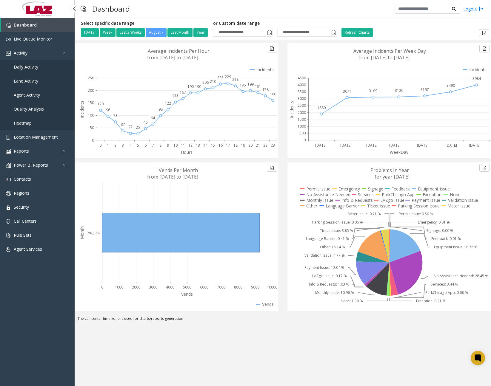
click at [35, 69] on span "Daily Activity" at bounding box center [26, 67] width 24 height 6
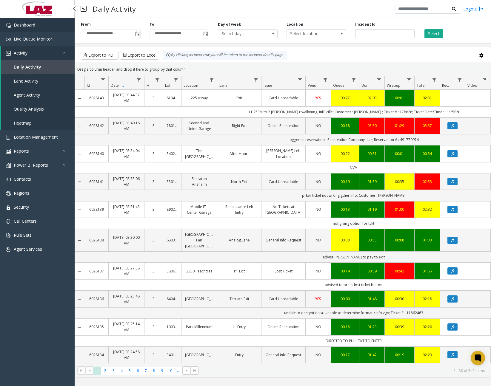
click at [32, 23] on span "Dashboard" at bounding box center [24, 25] width 21 height 6
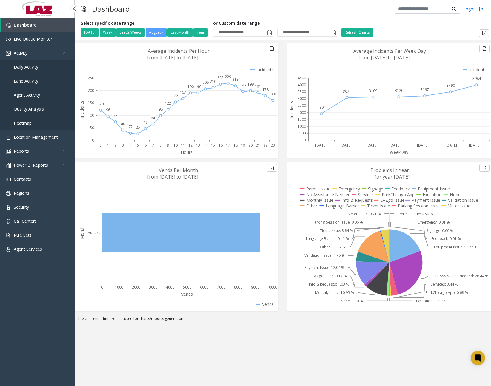
click at [33, 69] on span "Daily Activity" at bounding box center [26, 67] width 24 height 6
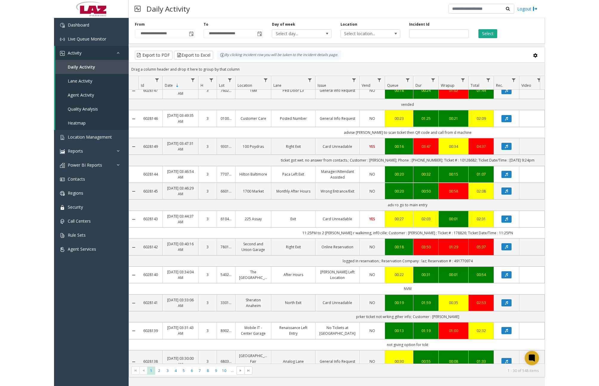
scroll to position [90, 0]
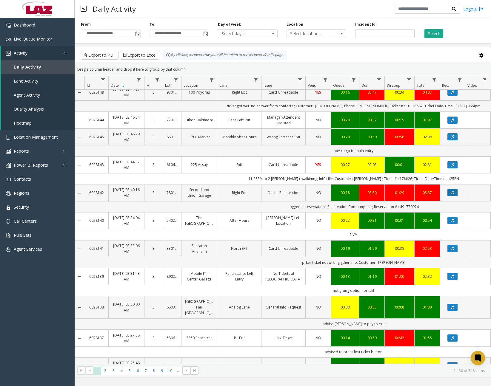
click at [451, 195] on button "Data table" at bounding box center [452, 192] width 10 height 7
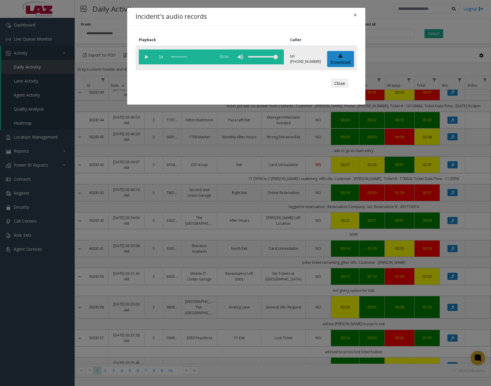
click at [146, 57] on vg-play-pause at bounding box center [146, 57] width 15 height 15
click at [199, 56] on div "scrub bar" at bounding box center [192, 57] width 41 height 15
click at [195, 57] on div "scrub bar" at bounding box center [192, 57] width 41 height 15
click at [145, 55] on vg-play-pause at bounding box center [146, 57] width 15 height 15
click at [354, 16] on span "×" at bounding box center [355, 15] width 4 height 8
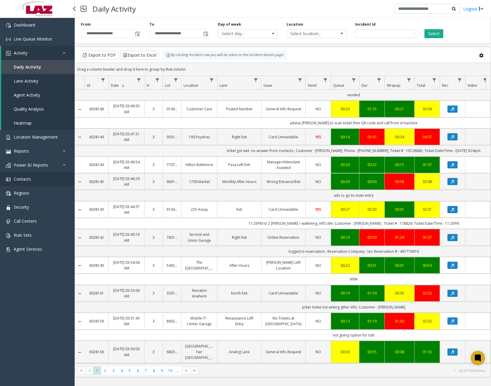
click at [39, 180] on link "Contacts" at bounding box center [37, 179] width 75 height 14
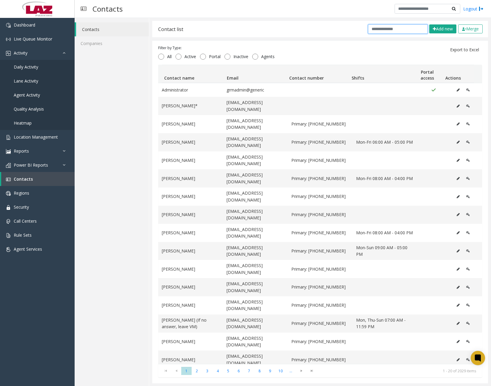
click at [398, 28] on input "text" at bounding box center [398, 28] width 60 height 9
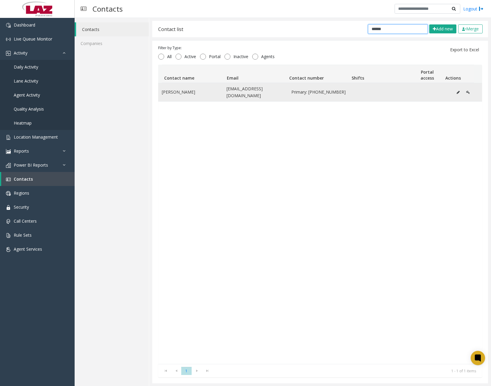
type input "******"
click at [457, 91] on icon "Data table" at bounding box center [458, 93] width 3 height 4
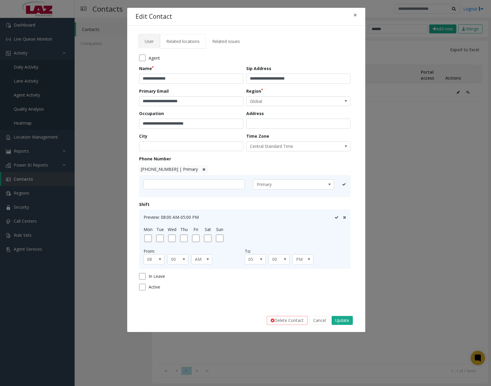
click at [185, 41] on span "Related locations" at bounding box center [182, 41] width 33 height 6
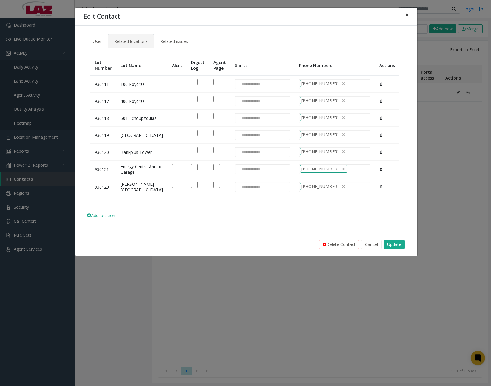
click at [409, 14] on span "×" at bounding box center [407, 15] width 4 height 8
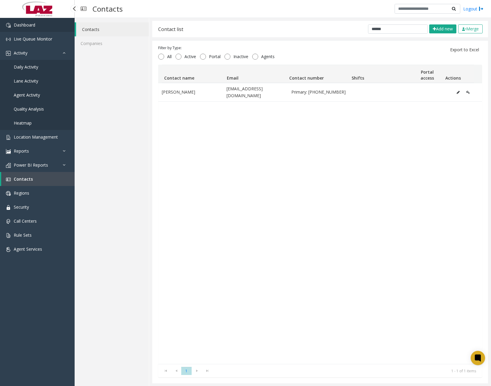
click at [44, 26] on link "Dashboard" at bounding box center [37, 25] width 75 height 14
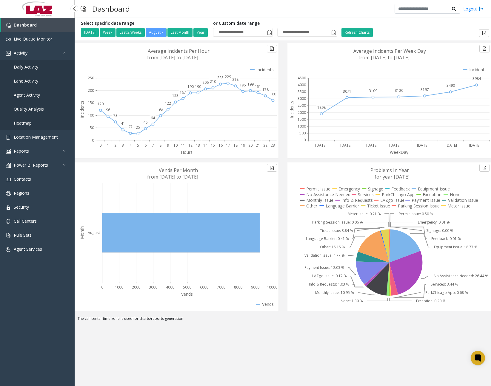
click at [33, 71] on link "Daily Activity" at bounding box center [37, 67] width 75 height 14
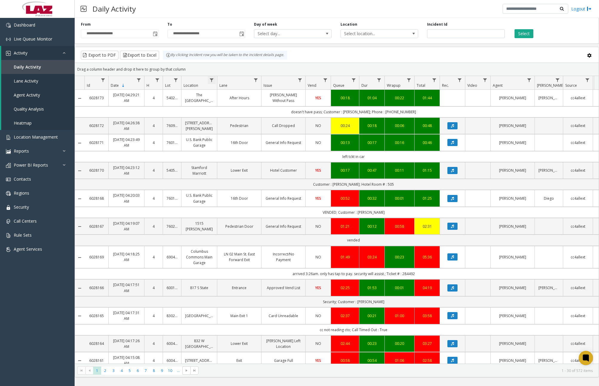
click at [212, 80] on span "Data table" at bounding box center [211, 80] width 5 height 5
click at [227, 105] on input "Location Filter" at bounding box center [237, 106] width 51 height 10
type input "******"
click at [249, 165] on button "Filter" at bounding box center [250, 161] width 24 height 13
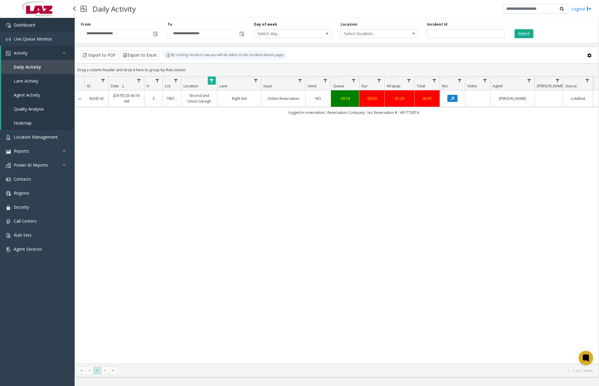
click at [39, 27] on link "Dashboard" at bounding box center [37, 25] width 75 height 14
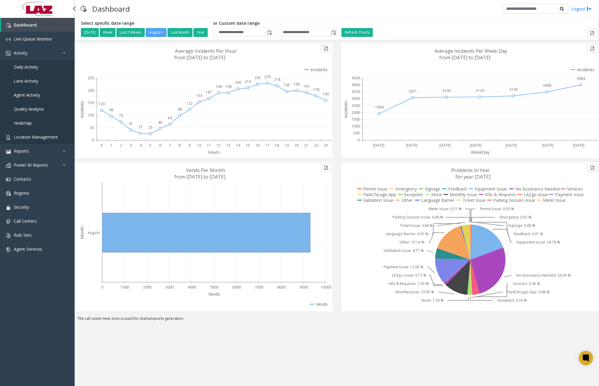
click at [28, 136] on span "Location Management" at bounding box center [36, 137] width 44 height 6
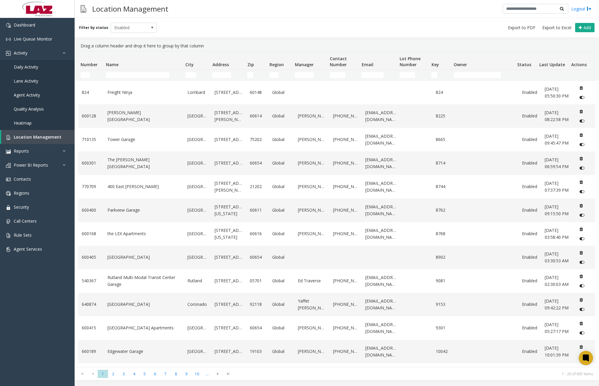
click at [137, 72] on td "Name Filter" at bounding box center [143, 75] width 79 height 11
click at [135, 75] on input "Name Filter" at bounding box center [137, 75] width 63 height 6
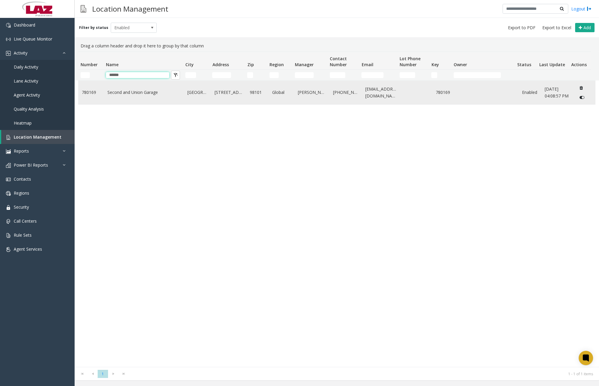
type input "******"
click at [138, 91] on link "Second and Union Garage" at bounding box center [143, 92] width 73 height 7
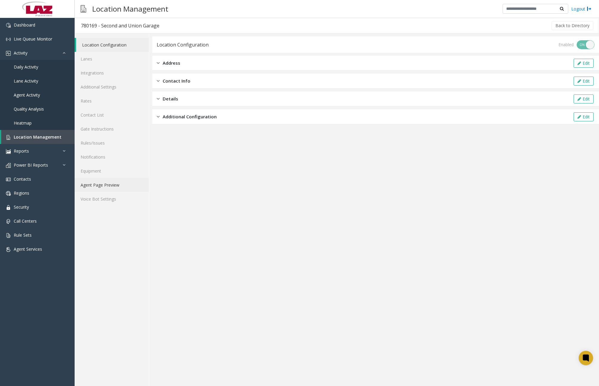
click at [111, 188] on link "Agent Page Preview" at bounding box center [112, 185] width 74 height 14
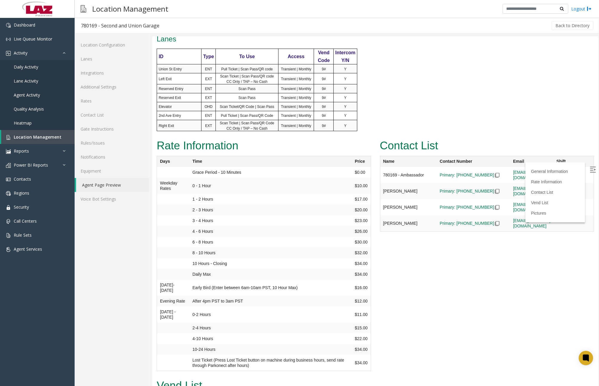
scroll to position [597, 0]
click at [99, 141] on link "Rules/Issues" at bounding box center [112, 143] width 74 height 14
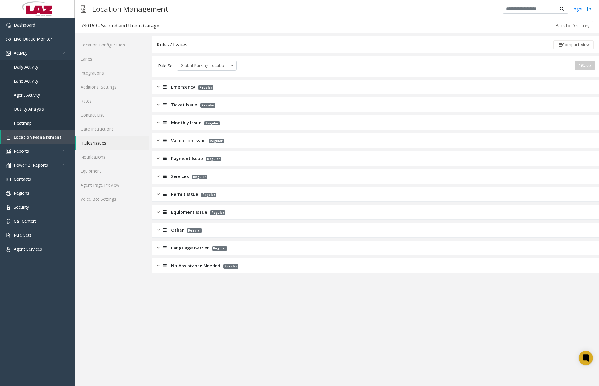
click at [160, 159] on div at bounding box center [164, 158] width 8 height 7
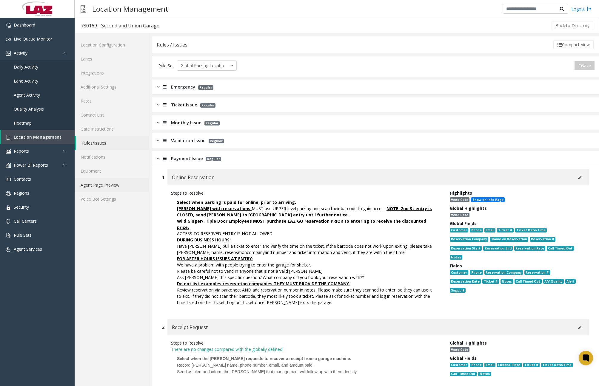
click at [100, 186] on link "Agent Page Preview" at bounding box center [112, 185] width 74 height 14
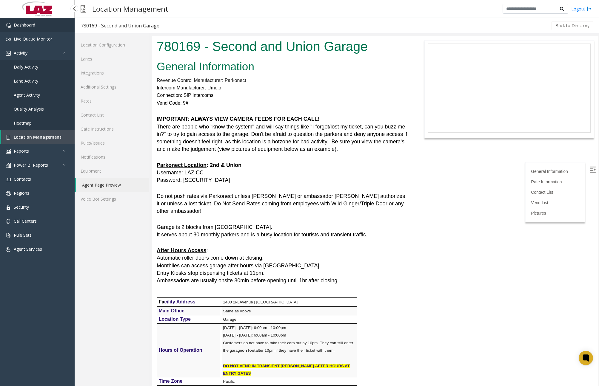
click at [41, 27] on link "Dashboard" at bounding box center [37, 25] width 75 height 14
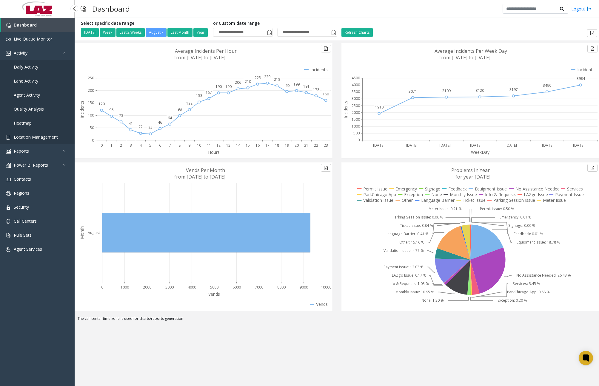
click at [39, 135] on span "Location Management" at bounding box center [36, 137] width 44 height 6
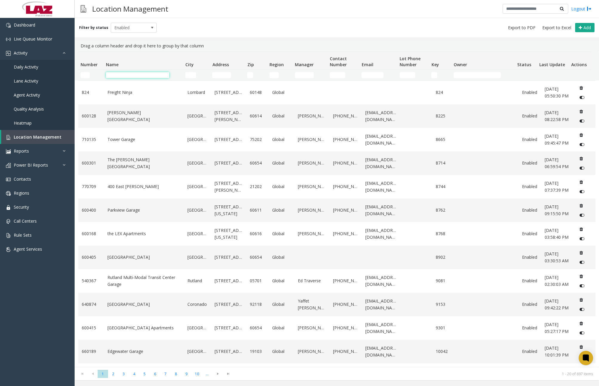
click at [140, 76] on input "Name Filter" at bounding box center [137, 75] width 63 height 6
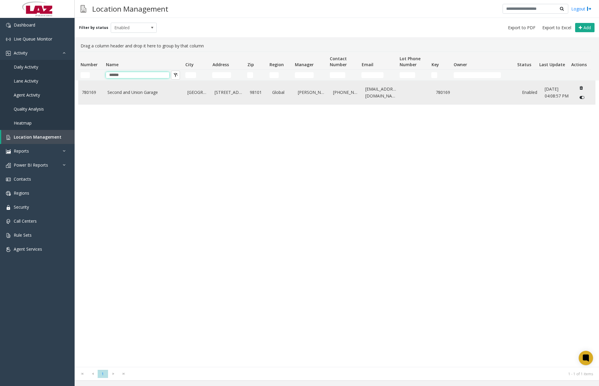
type input "******"
click at [144, 95] on link "Second and Union Garage" at bounding box center [143, 92] width 73 height 7
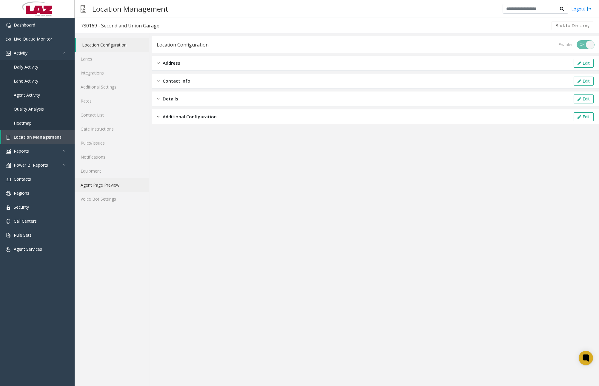
click at [108, 186] on link "Agent Page Preview" at bounding box center [112, 185] width 74 height 14
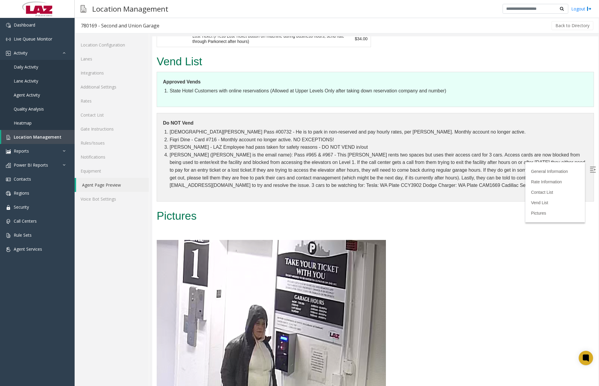
scroll to position [1015, 0]
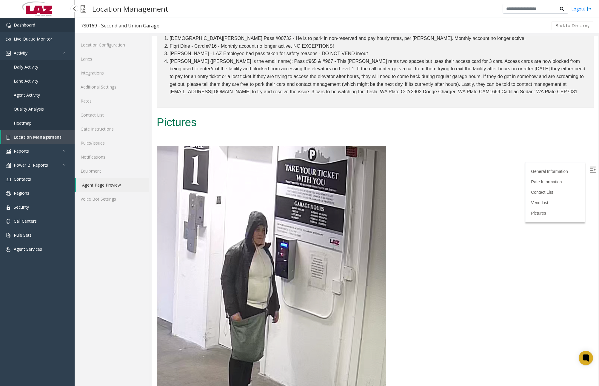
click at [33, 25] on span "Dashboard" at bounding box center [24, 25] width 21 height 6
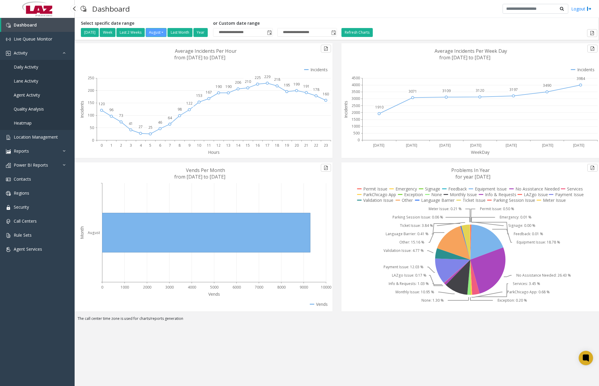
click at [38, 69] on span "Daily Activity" at bounding box center [26, 67] width 24 height 6
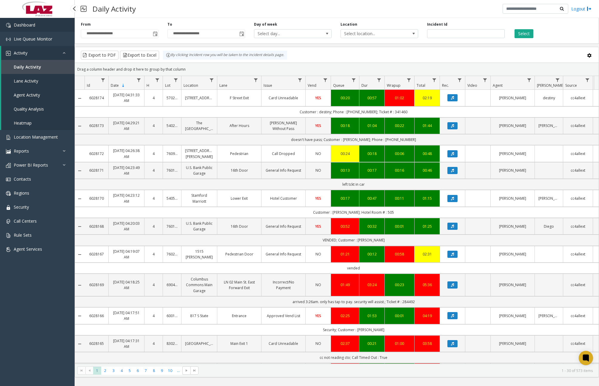
click at [31, 30] on link "Dashboard" at bounding box center [37, 25] width 75 height 14
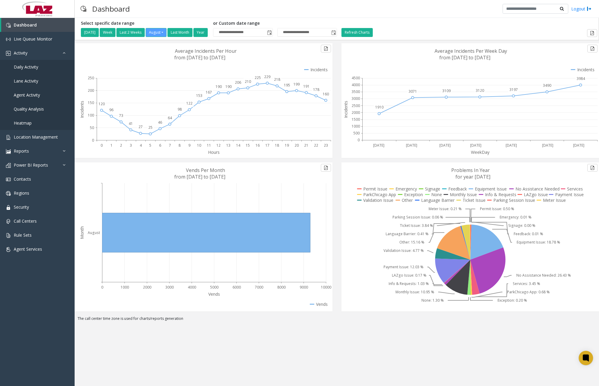
click at [163, 6] on div "Dashboard Logout" at bounding box center [337, 9] width 524 height 18
click at [29, 66] on span "Daily Activity" at bounding box center [26, 67] width 24 height 6
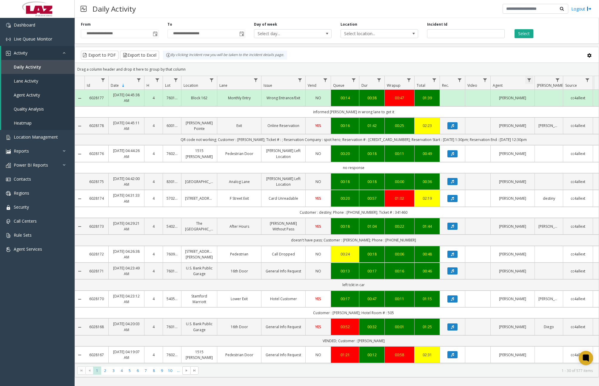
click at [491, 82] on span "Data table" at bounding box center [529, 80] width 5 height 5
click at [491, 109] on input "Agent Filter" at bounding box center [555, 106] width 51 height 10
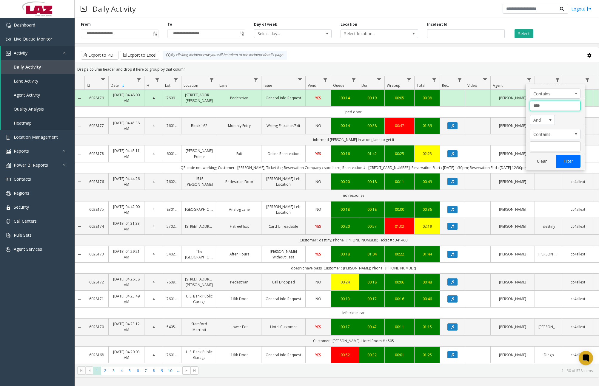
type input "****"
click at [491, 162] on button "Filter" at bounding box center [568, 161] width 24 height 13
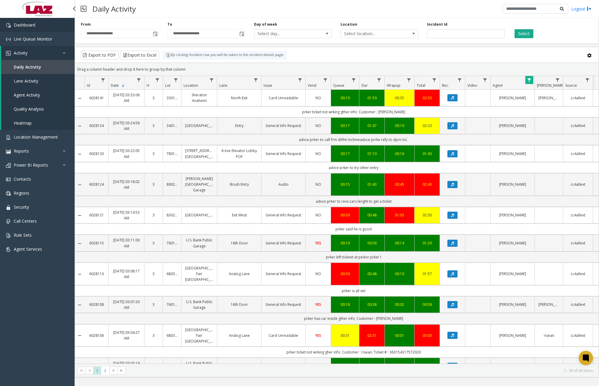
click at [33, 23] on span "Dashboard" at bounding box center [24, 25] width 21 height 6
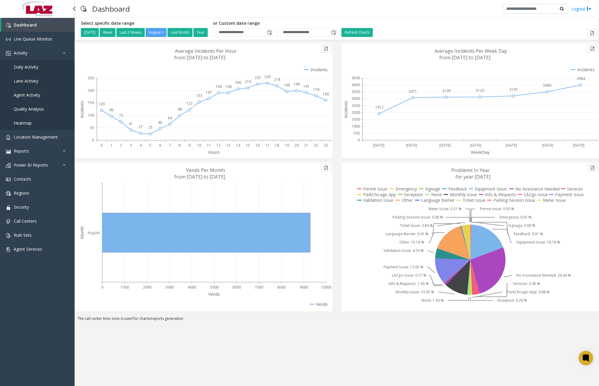
click at [38, 67] on link "Daily Activity" at bounding box center [37, 67] width 75 height 14
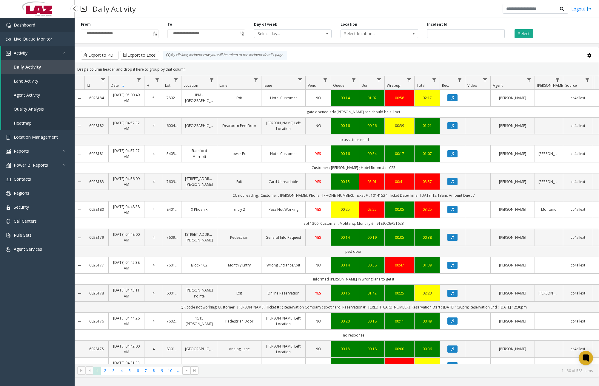
click at [27, 27] on span "Dashboard" at bounding box center [24, 25] width 21 height 6
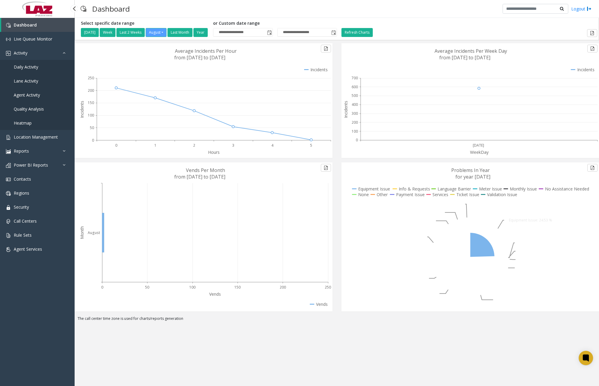
click at [28, 68] on span "Daily Activity" at bounding box center [26, 67] width 24 height 6
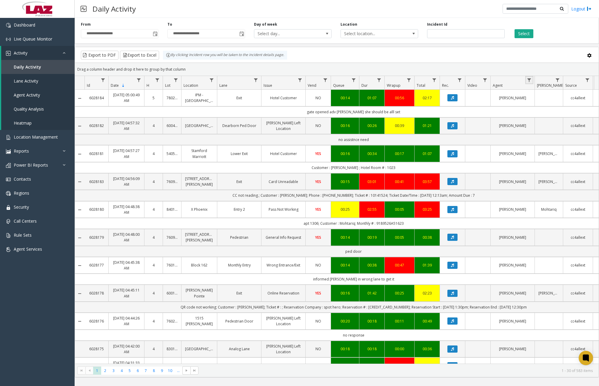
click at [491, 76] on link "Data table" at bounding box center [529, 80] width 8 height 8
click at [491, 105] on input "Agent Filter" at bounding box center [555, 106] width 51 height 10
type input "****"
click at [491, 160] on button "Filter" at bounding box center [568, 161] width 24 height 13
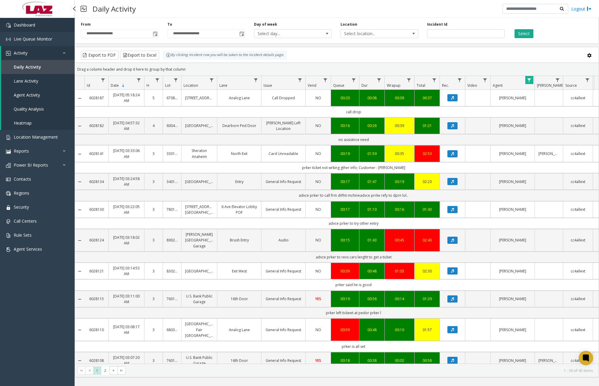
click at [57, 28] on link "Dashboard" at bounding box center [37, 25] width 75 height 14
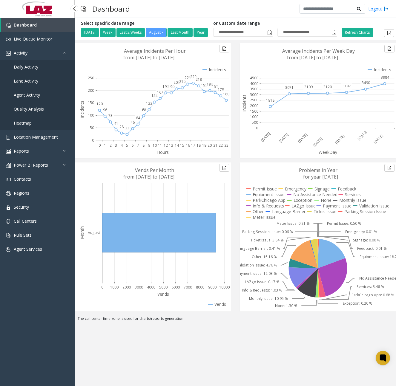
click at [31, 64] on link "Daily Activity" at bounding box center [37, 67] width 75 height 14
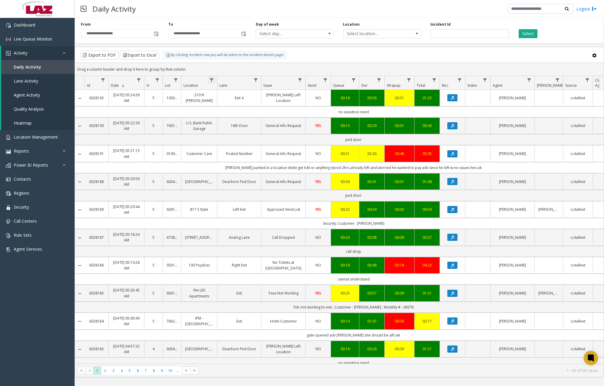
click at [213, 79] on span "Data table" at bounding box center [211, 80] width 5 height 5
click at [234, 106] on input "Location Filter" at bounding box center [237, 106] width 51 height 10
type input "******"
click at [254, 162] on button "Filter" at bounding box center [250, 161] width 24 height 13
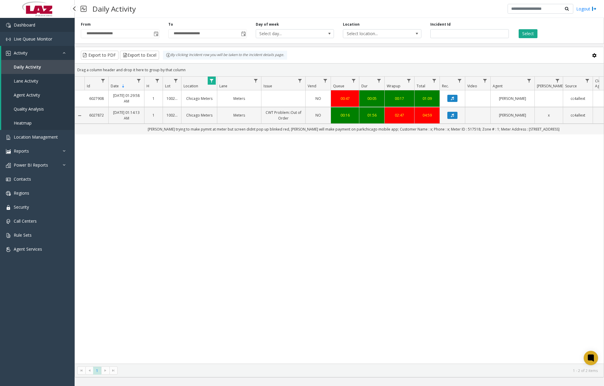
click at [39, 27] on link "Dashboard" at bounding box center [37, 25] width 75 height 14
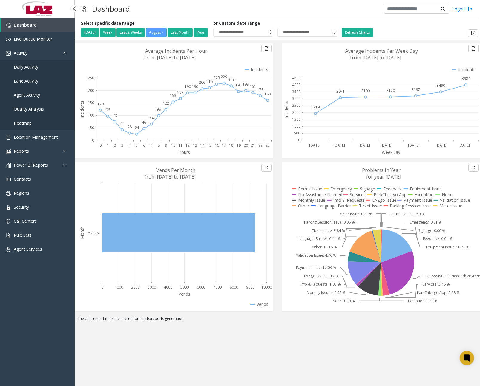
click at [34, 67] on span "Daily Activity" at bounding box center [26, 67] width 24 height 6
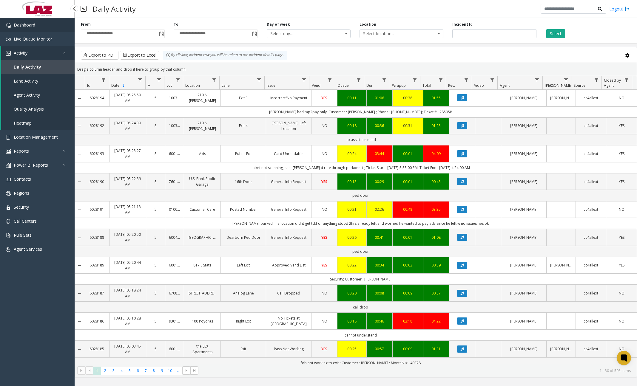
click at [47, 28] on link "Dashboard" at bounding box center [37, 25] width 75 height 14
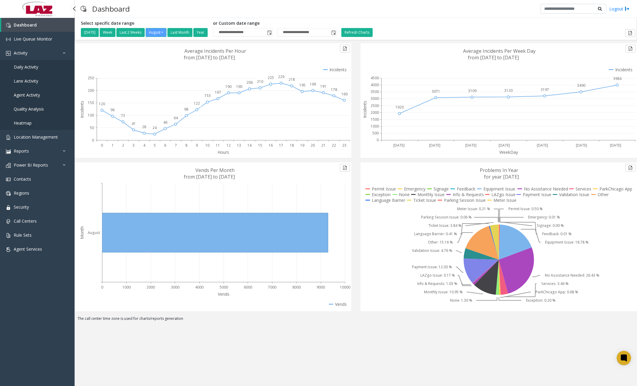
click at [36, 67] on span "Daily Activity" at bounding box center [26, 67] width 24 height 6
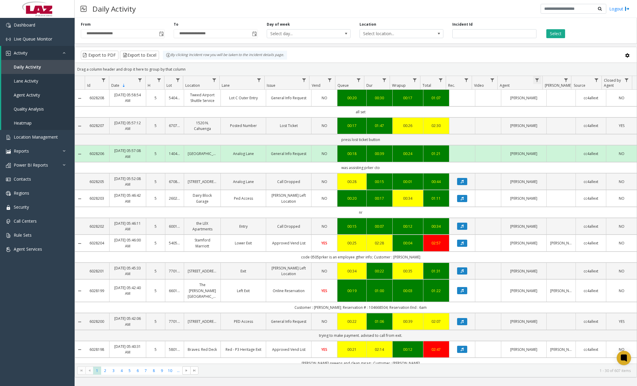
click at [491, 79] on span "Data table" at bounding box center [537, 80] width 5 height 5
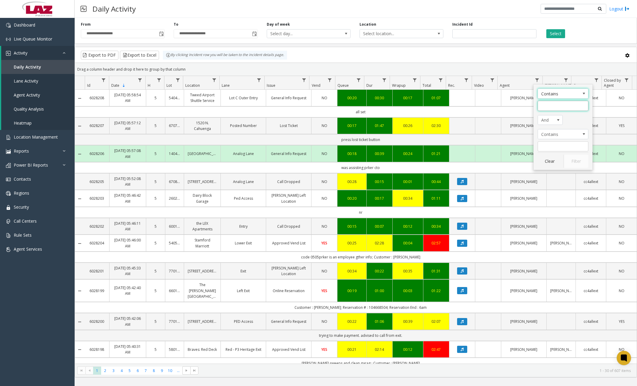
drag, startPoint x: 551, startPoint y: 104, endPoint x: 554, endPoint y: 105, distance: 3.3
click at [491, 104] on input "Agent Filter" at bounding box center [563, 106] width 51 height 10
type input "*****"
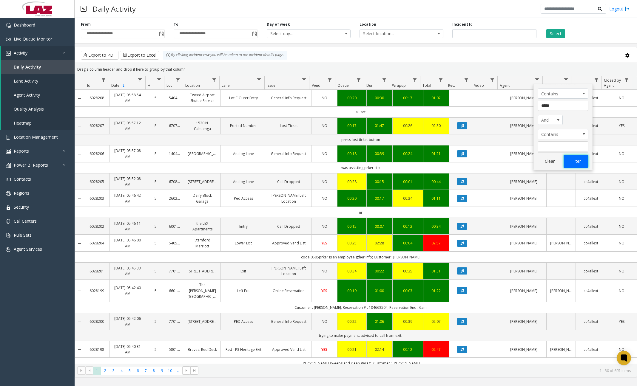
click at [491, 161] on button "Filter" at bounding box center [576, 161] width 24 height 13
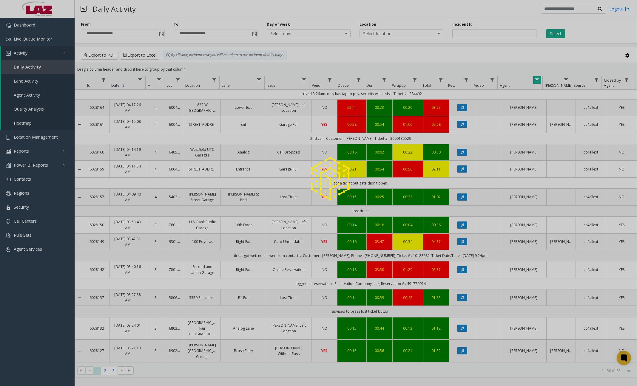
scroll to position [239, 0]
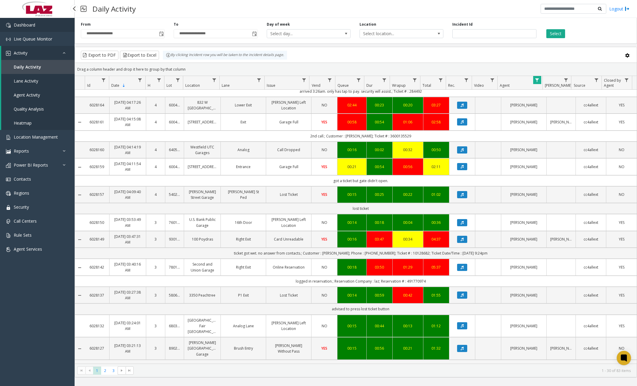
click at [38, 27] on link "Dashboard" at bounding box center [37, 25] width 75 height 14
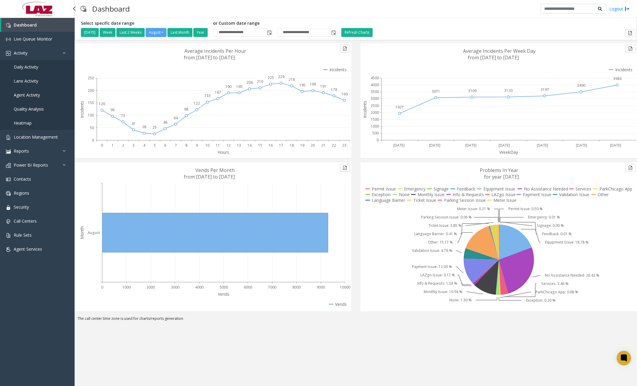
click at [37, 66] on span "Daily Activity" at bounding box center [26, 67] width 24 height 6
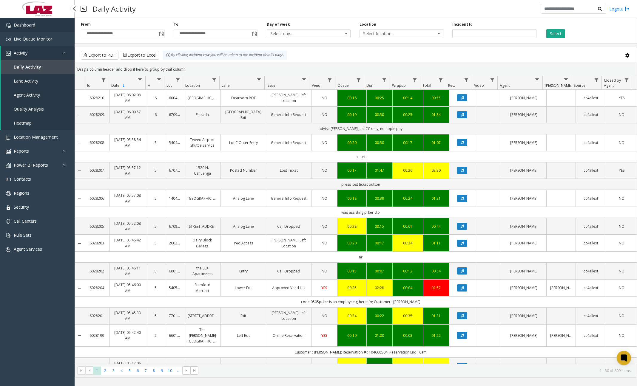
click at [61, 24] on link "Dashboard" at bounding box center [37, 25] width 75 height 14
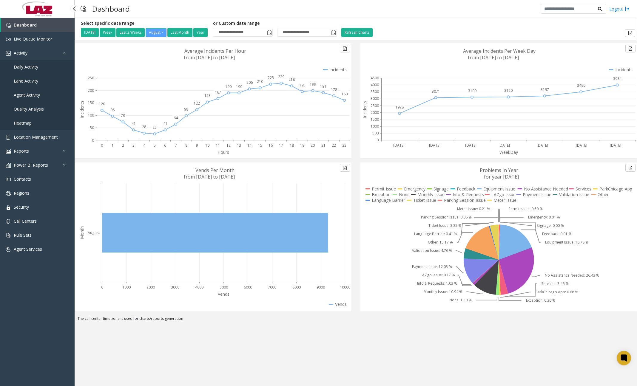
click at [36, 67] on span "Daily Activity" at bounding box center [26, 67] width 24 height 6
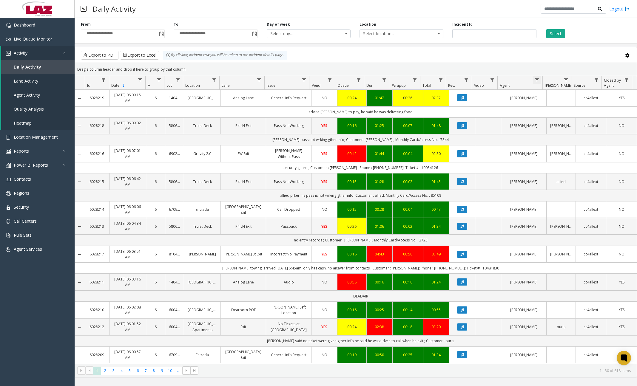
click at [491, 80] on span "Data table" at bounding box center [537, 80] width 5 height 5
click at [491, 105] on input "Agent Filter" at bounding box center [563, 106] width 51 height 10
type input "*****"
click at [491, 159] on button "Filter" at bounding box center [576, 161] width 24 height 13
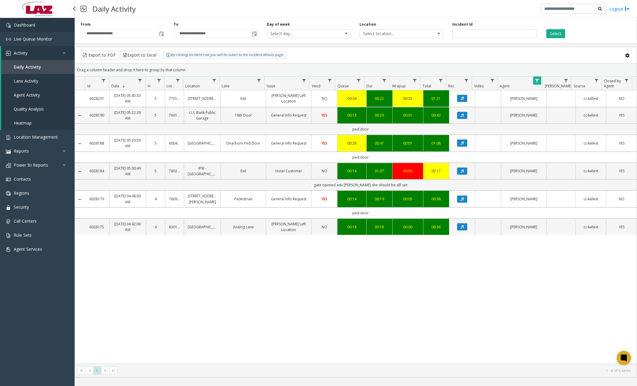
click at [40, 26] on link "Dashboard" at bounding box center [37, 25] width 75 height 14
